Goal: Navigation & Orientation: Find specific page/section

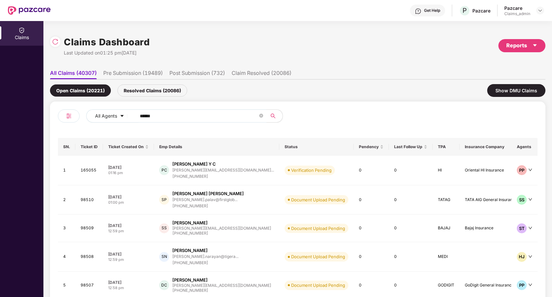
click at [152, 90] on div "Resolved Claims (20086)" at bounding box center [152, 90] width 70 height 12
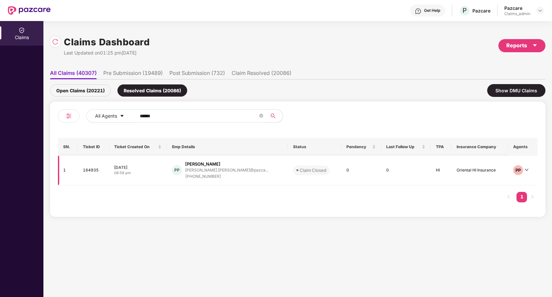
click at [240, 179] on td "PP [PERSON_NAME] [PERSON_NAME].[PERSON_NAME]@pazca... [PHONE_NUMBER]" at bounding box center [227, 171] width 121 height 30
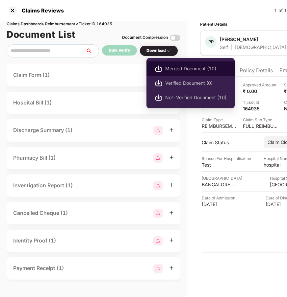
click at [174, 70] on span "Merged Document (10)" at bounding box center [195, 68] width 61 height 7
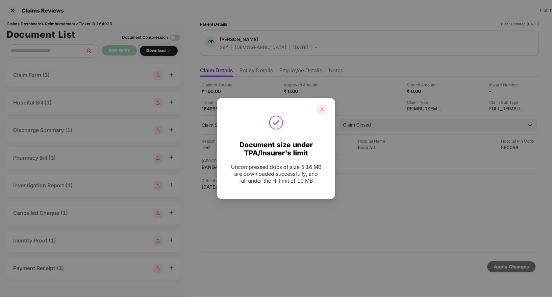
click at [324, 113] on div at bounding box center [322, 110] width 10 height 10
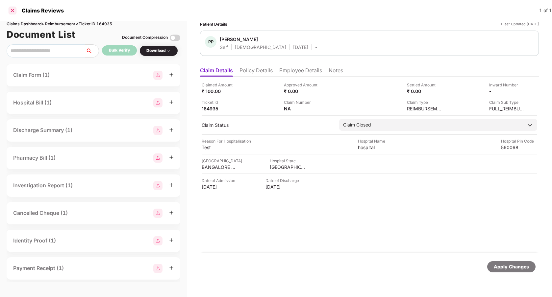
click at [14, 11] on div at bounding box center [12, 10] width 11 height 11
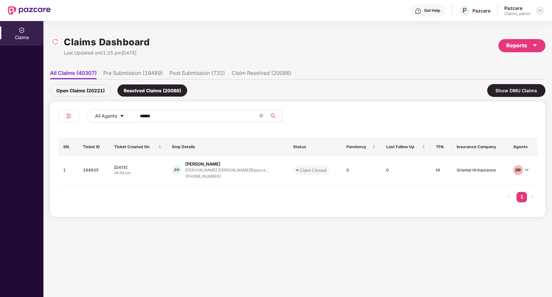
click at [541, 10] on img at bounding box center [539, 10] width 5 height 5
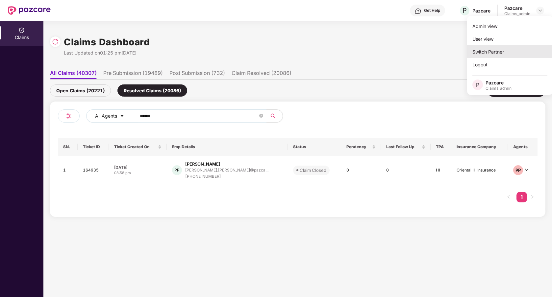
click at [514, 52] on div "Switch Partner" at bounding box center [509, 51] width 85 height 13
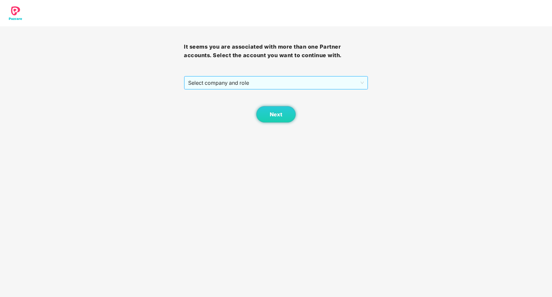
click at [259, 87] on span "Select company and role" at bounding box center [275, 83] width 175 height 12
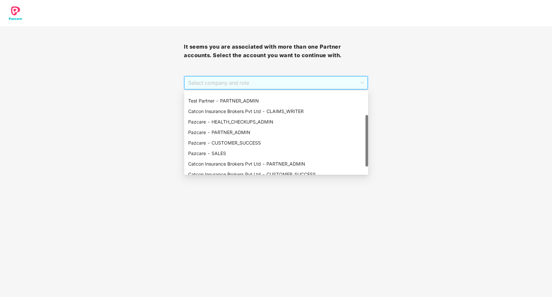
scroll to position [53, 0]
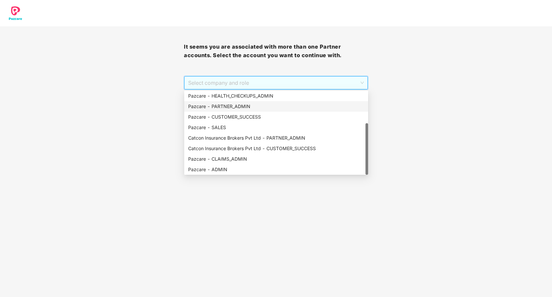
click at [234, 107] on div "Pazcare - PARTNER_ADMIN" at bounding box center [276, 106] width 176 height 7
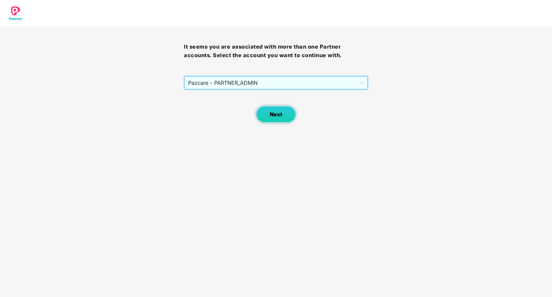
click at [268, 115] on button "Next" at bounding box center [275, 114] width 39 height 16
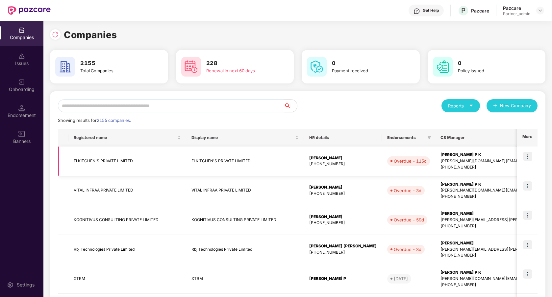
click at [527, 156] on img at bounding box center [527, 156] width 9 height 9
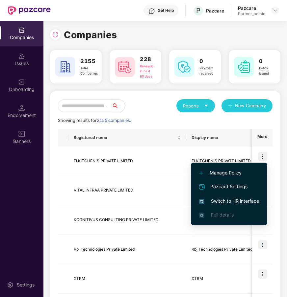
click at [231, 201] on span "Switch to HR interface" at bounding box center [229, 201] width 60 height 7
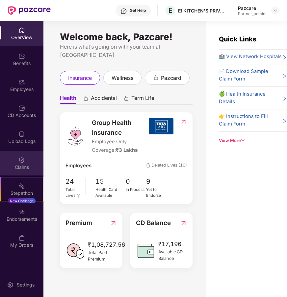
click at [34, 160] on div "Claims" at bounding box center [21, 163] width 43 height 25
